Goal: Complete application form

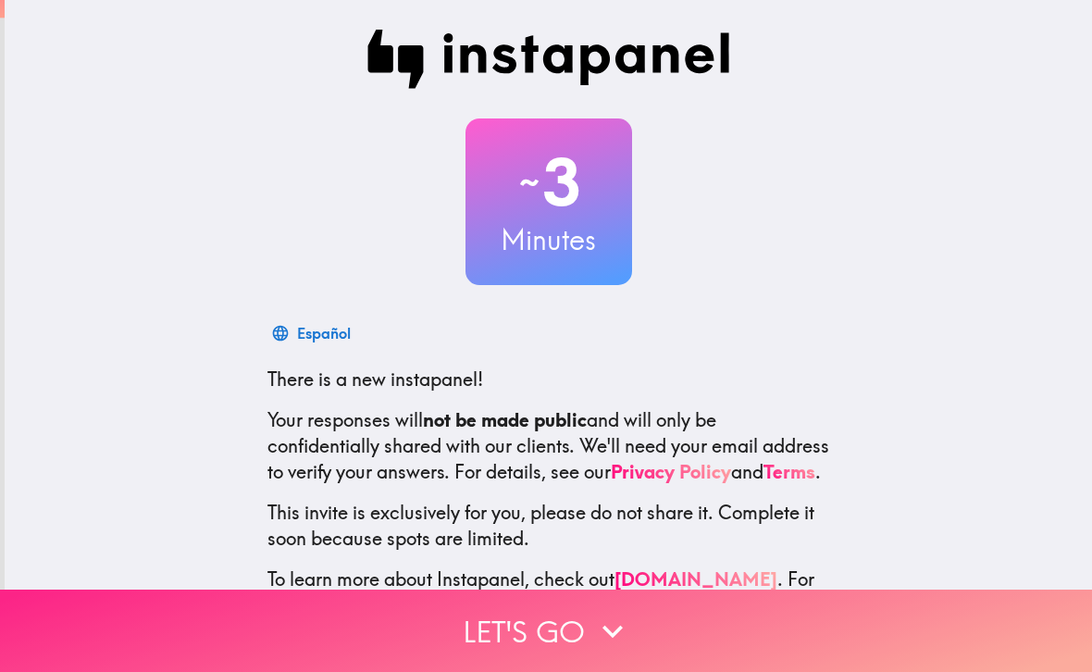
click at [598, 618] on icon "button" at bounding box center [612, 631] width 41 height 41
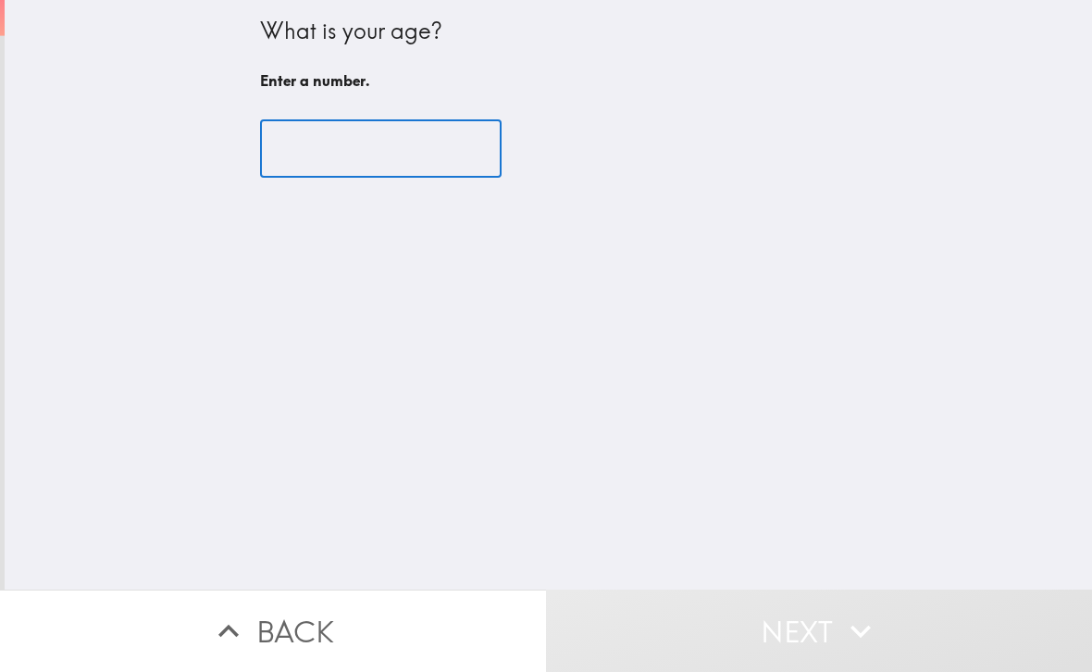
click at [448, 160] on input "number" at bounding box center [380, 148] width 241 height 57
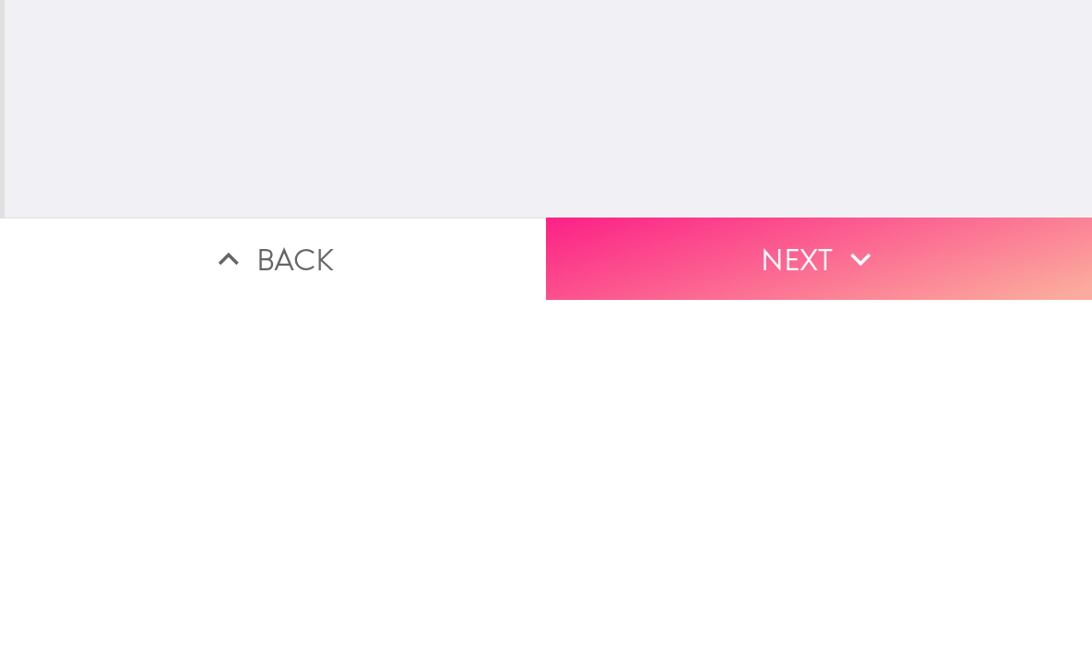
type input "23"
click at [758, 589] on button "Next" at bounding box center [819, 630] width 546 height 82
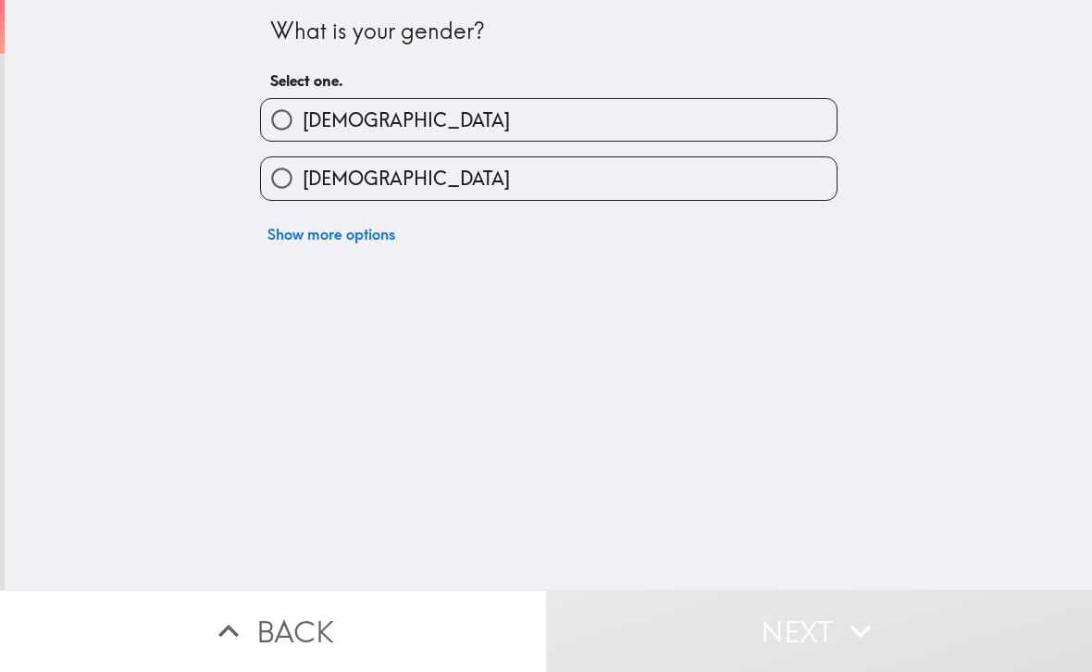
click at [828, 172] on label "[DEMOGRAPHIC_DATA]" at bounding box center [548, 178] width 575 height 42
click at [303, 172] on input "[DEMOGRAPHIC_DATA]" at bounding box center [282, 178] width 42 height 42
radio input "true"
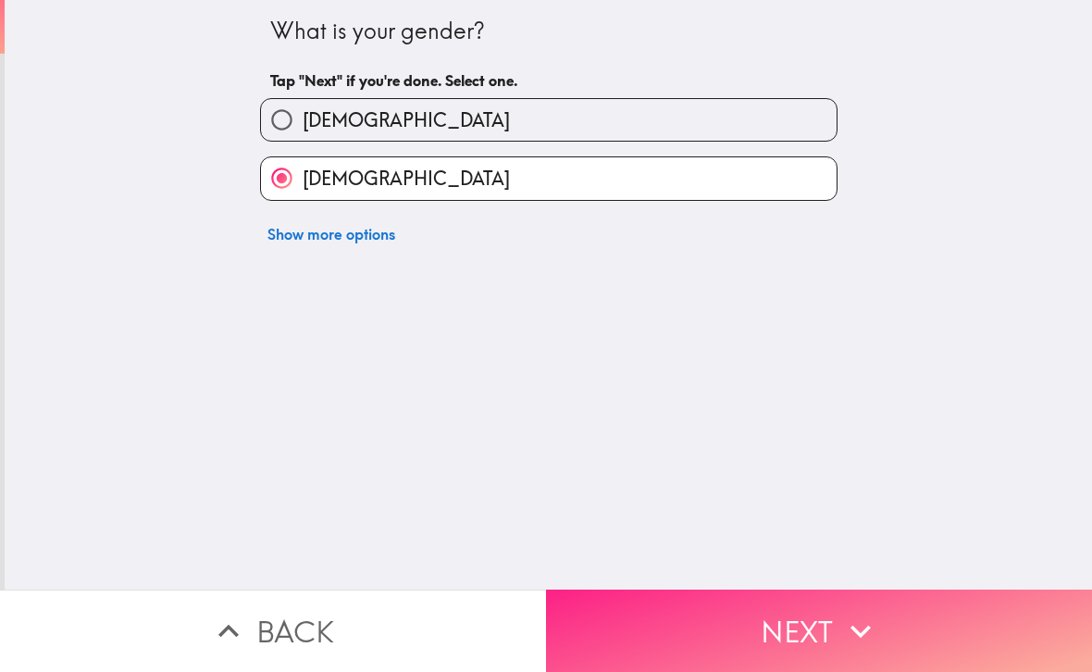
click at [798, 636] on button "Next" at bounding box center [819, 630] width 546 height 82
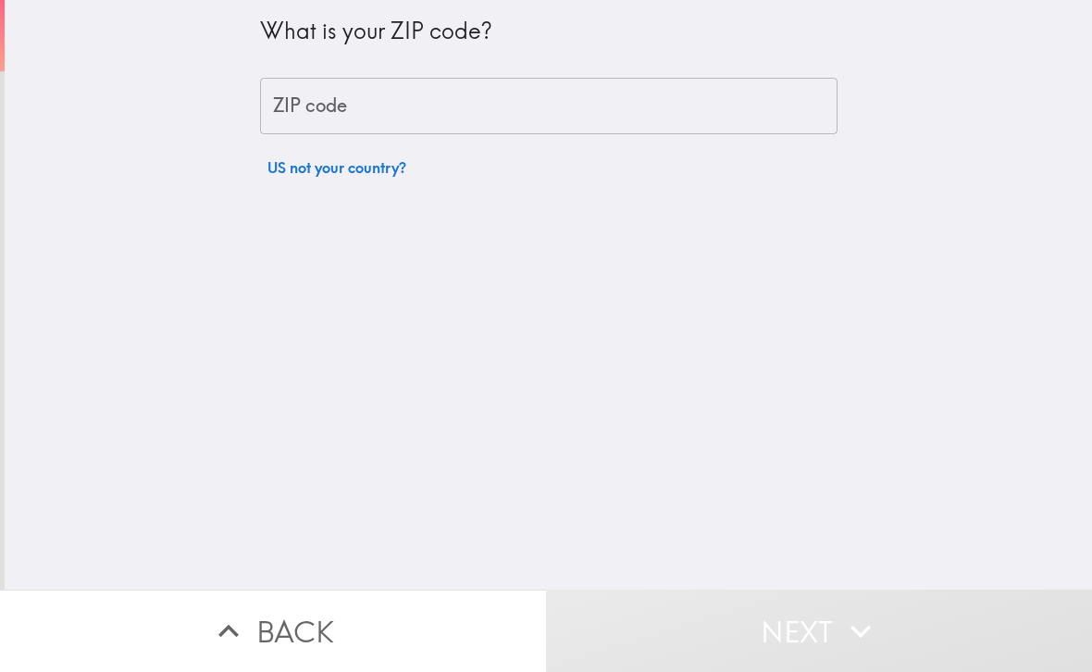
click at [726, 97] on input "ZIP code" at bounding box center [548, 106] width 577 height 57
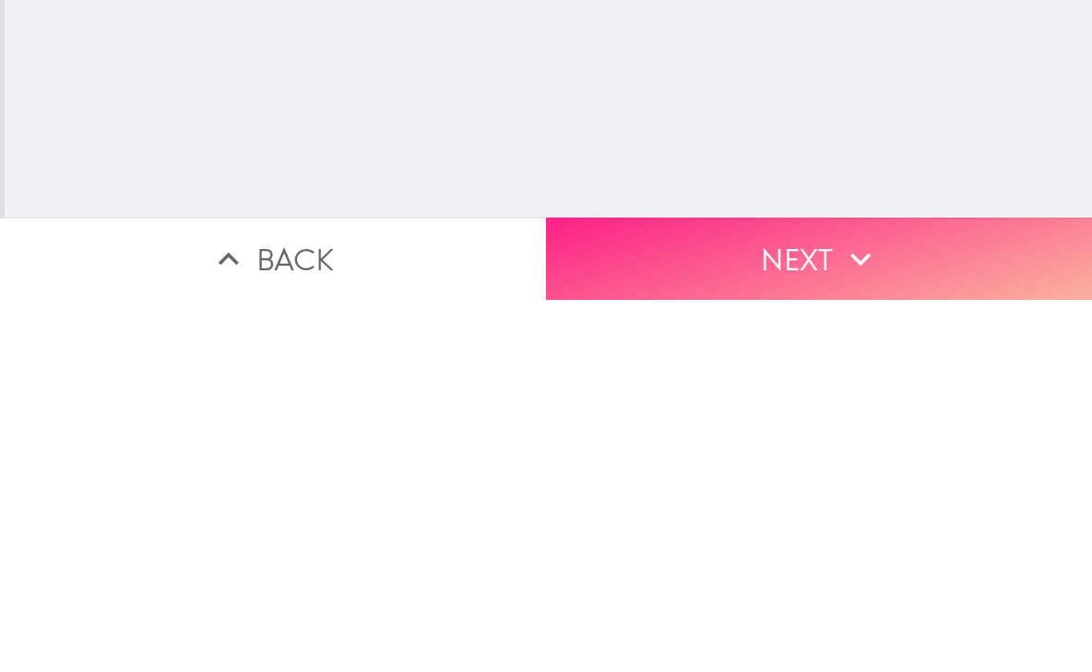
type input "08302"
click at [774, 589] on button "Next" at bounding box center [819, 630] width 546 height 82
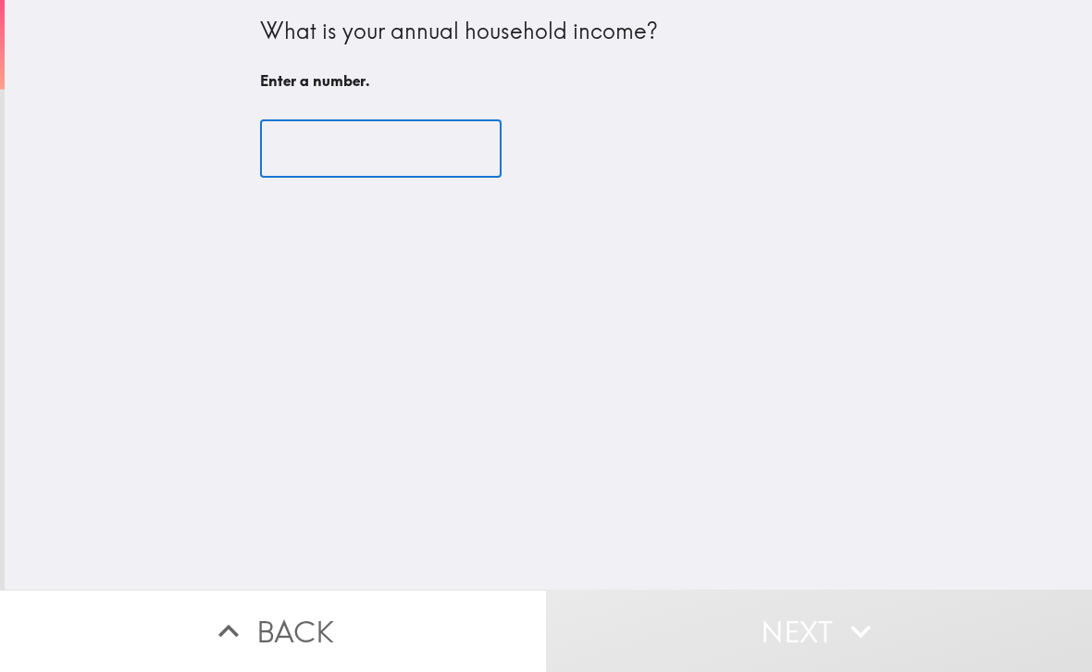
click at [455, 158] on input "number" at bounding box center [380, 148] width 241 height 57
type input "2"
type input "5"
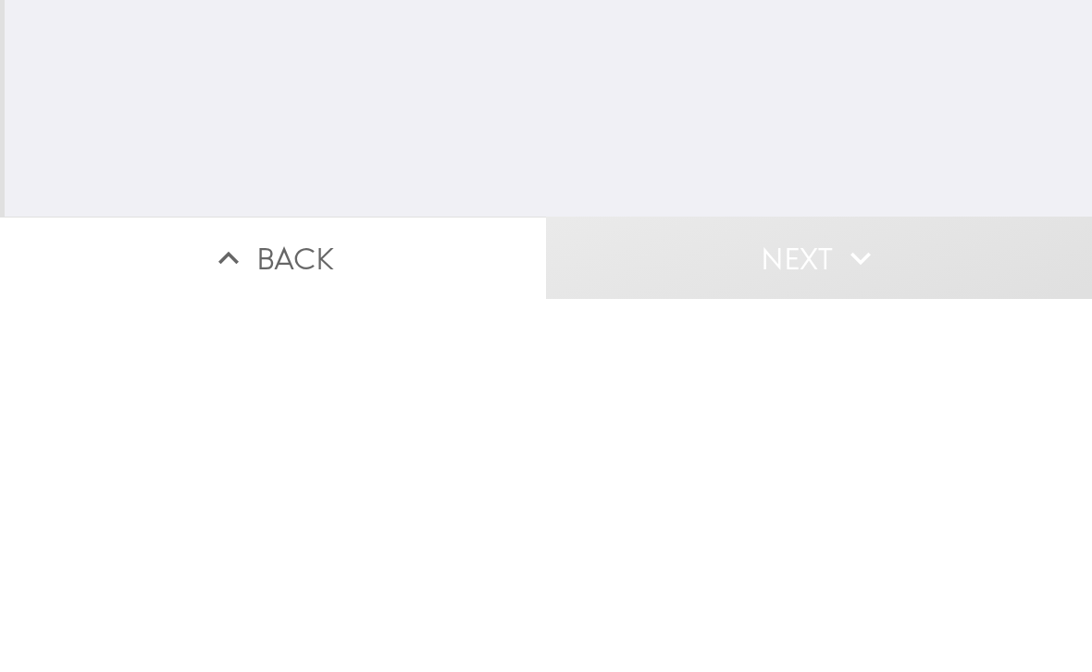
click at [800, 126] on div "What is your annual household income? Enter a number. ​" at bounding box center [548, 294] width 1087 height 589
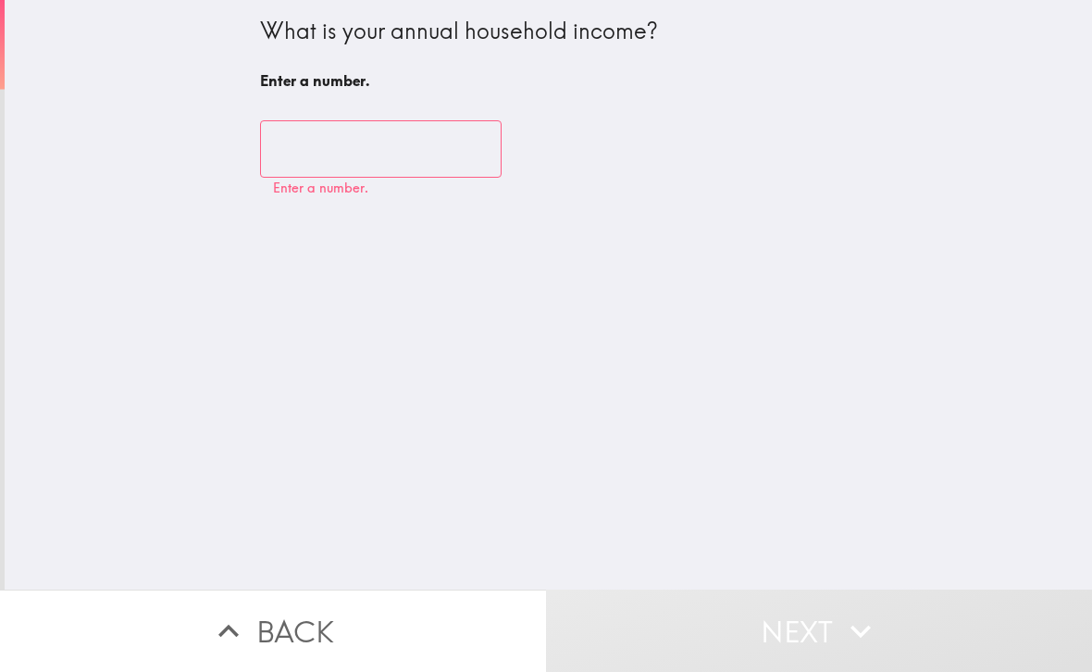
click at [485, 157] on input "number" at bounding box center [380, 148] width 241 height 57
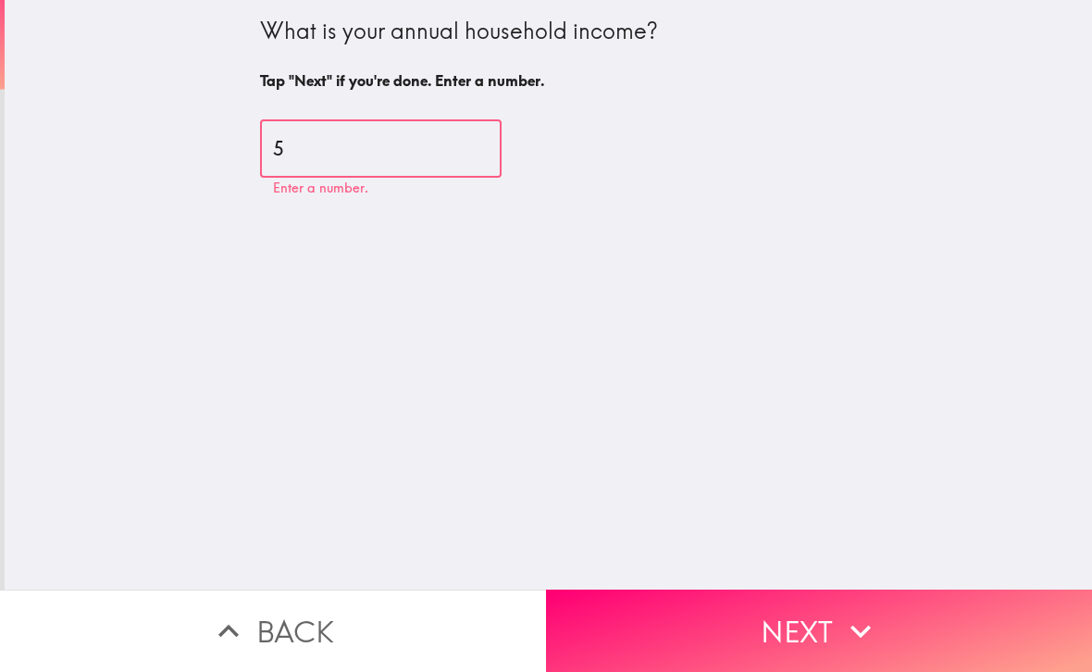
type input "5"
click at [912, 189] on div "What is your annual household income? Tap "Next" if you're done. Enter a number…" at bounding box center [548, 294] width 1087 height 589
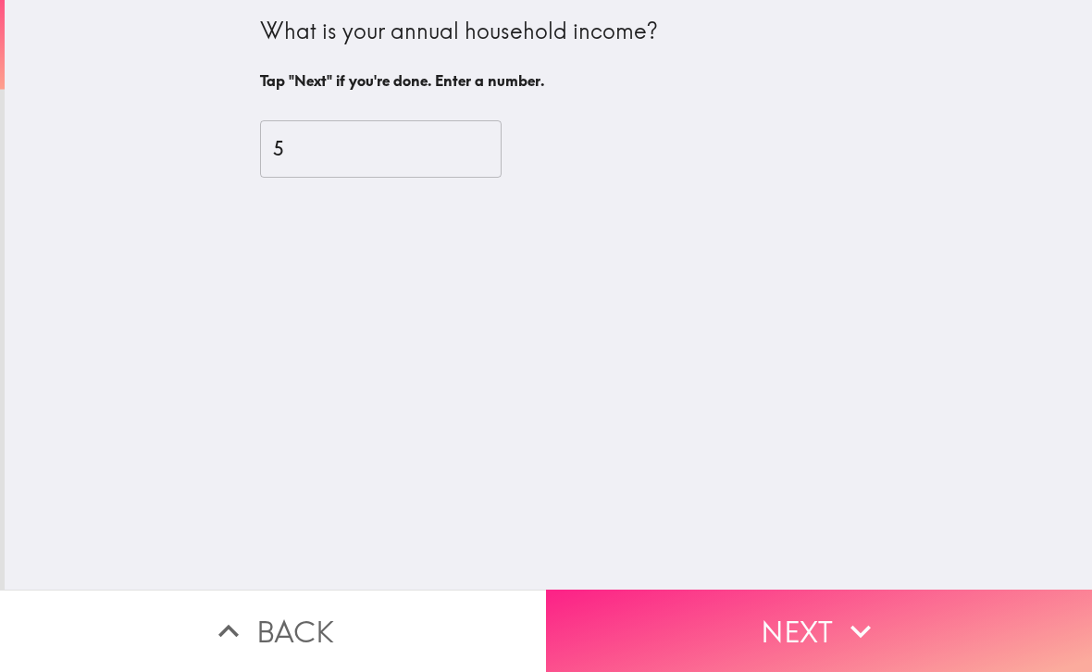
click at [851, 624] on icon "button" at bounding box center [860, 631] width 41 height 41
